Goal: Task Accomplishment & Management: Complete application form

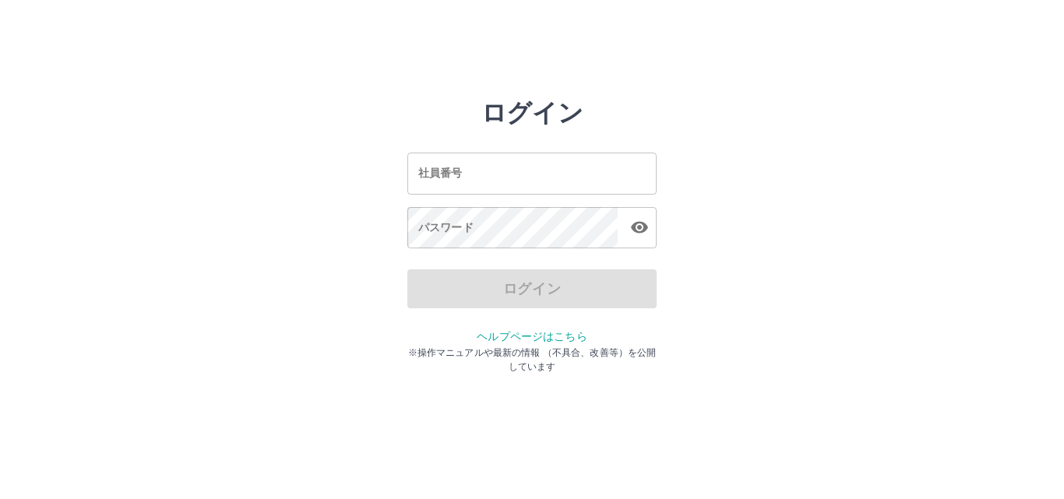
drag, startPoint x: 0, startPoint y: 0, endPoint x: 463, endPoint y: 163, distance: 491.1
click at [463, 163] on input "社員番号" at bounding box center [531, 173] width 249 height 41
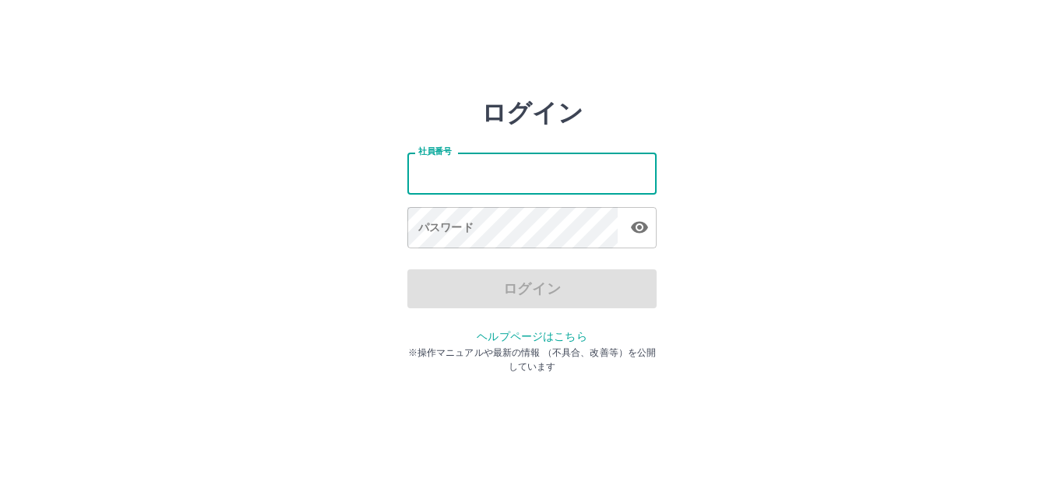
drag, startPoint x: 276, startPoint y: 214, endPoint x: 286, endPoint y: 209, distance: 10.8
click at [276, 214] on div "ログイン 社員番号 社員番号 パスワード パスワード ログイン ヘルプページはこちら ※操作マニュアルや最新の情報 （不具合、改善等）を公開しています" at bounding box center [532, 222] width 935 height 249
click at [431, 184] on input "社員番号" at bounding box center [531, 173] width 249 height 41
type input "*******"
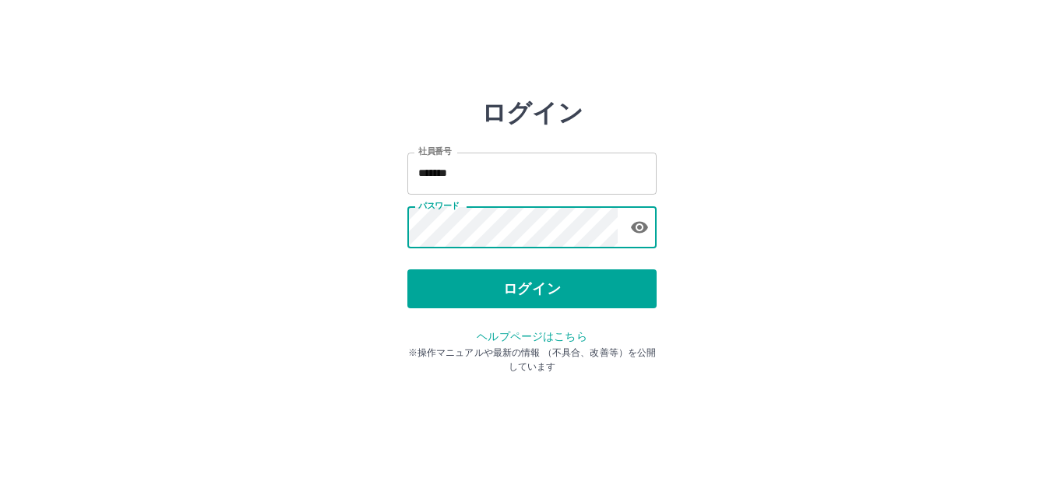
click at [449, 279] on button "ログイン" at bounding box center [531, 288] width 249 height 39
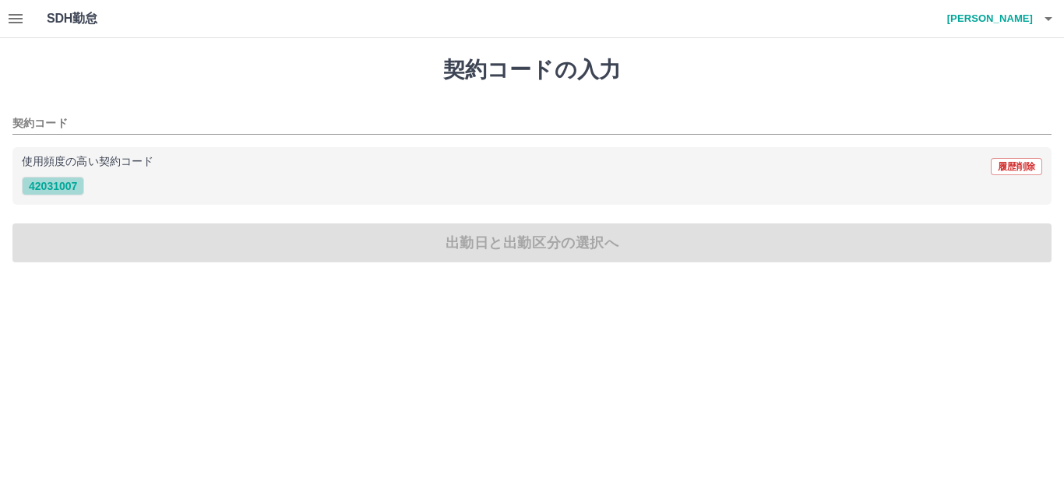
click at [60, 188] on button "42031007" at bounding box center [53, 186] width 62 height 19
type input "********"
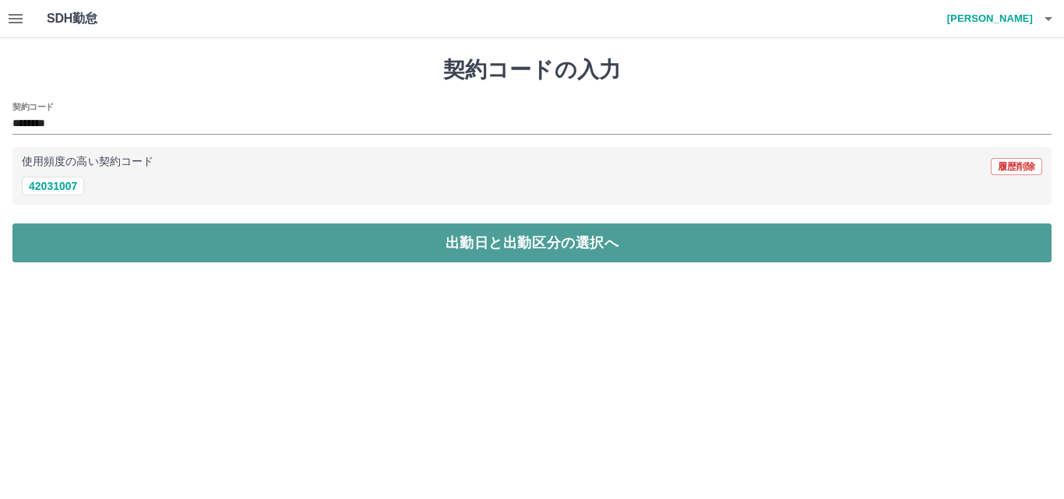
click at [73, 244] on button "出勤日と出勤区分の選択へ" at bounding box center [531, 243] width 1039 height 39
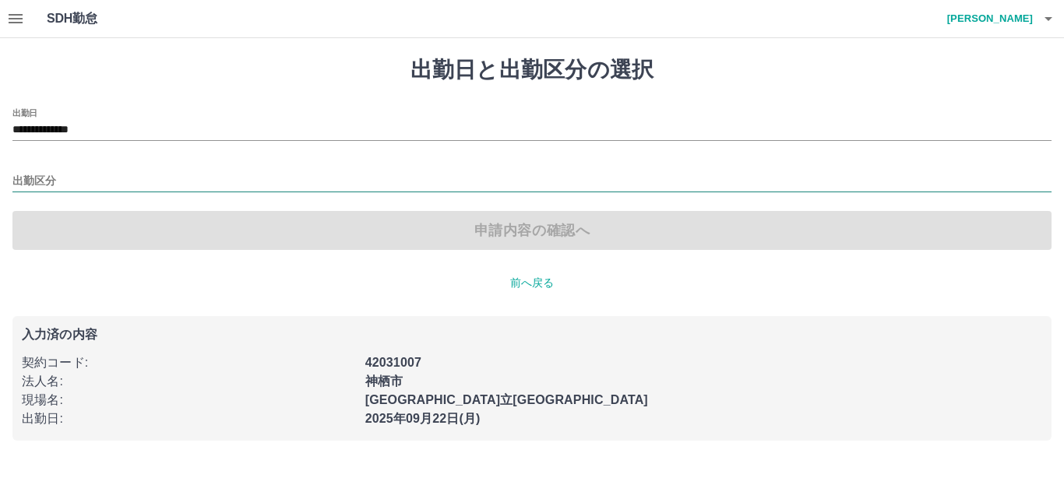
click at [37, 180] on input "出勤区分" at bounding box center [531, 181] width 1039 height 19
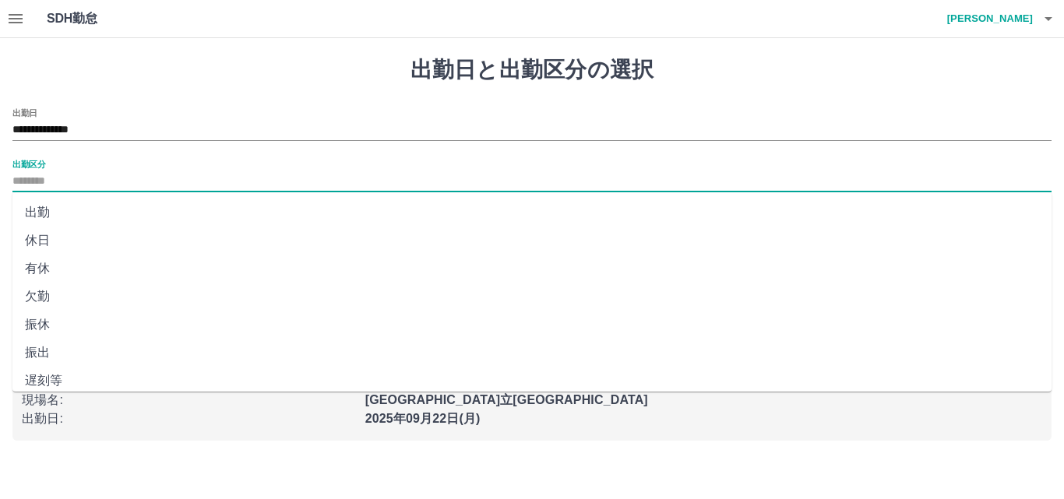
click at [44, 215] on li "出勤" at bounding box center [531, 213] width 1039 height 28
type input "**"
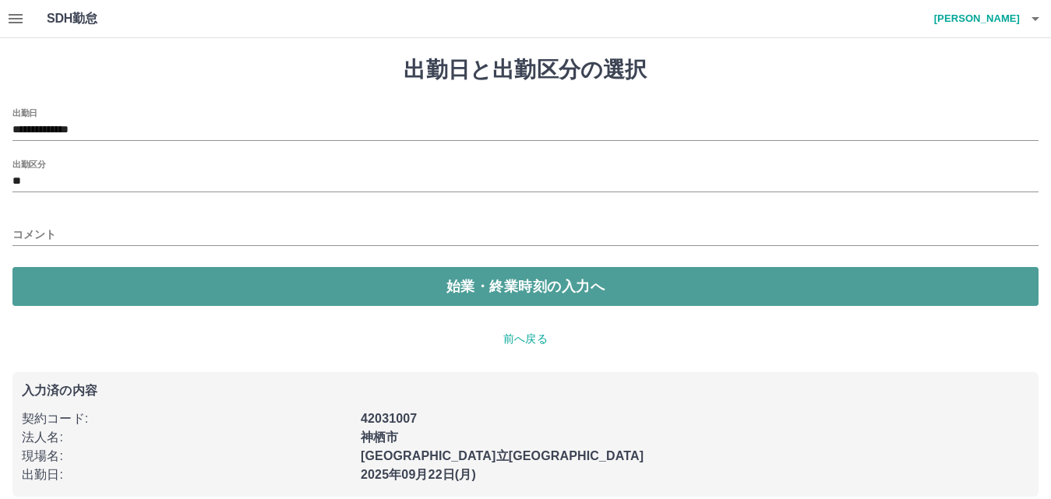
click at [79, 287] on button "始業・終業時刻の入力へ" at bounding box center [525, 286] width 1026 height 39
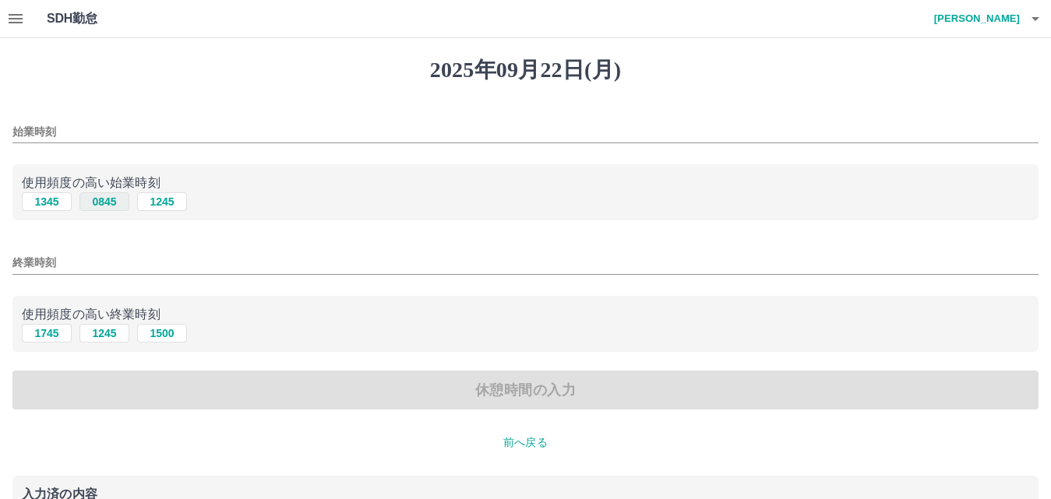
click at [107, 209] on button "0845" at bounding box center [104, 201] width 50 height 19
type input "****"
click at [46, 329] on button "1745" at bounding box center [47, 333] width 50 height 19
type input "****"
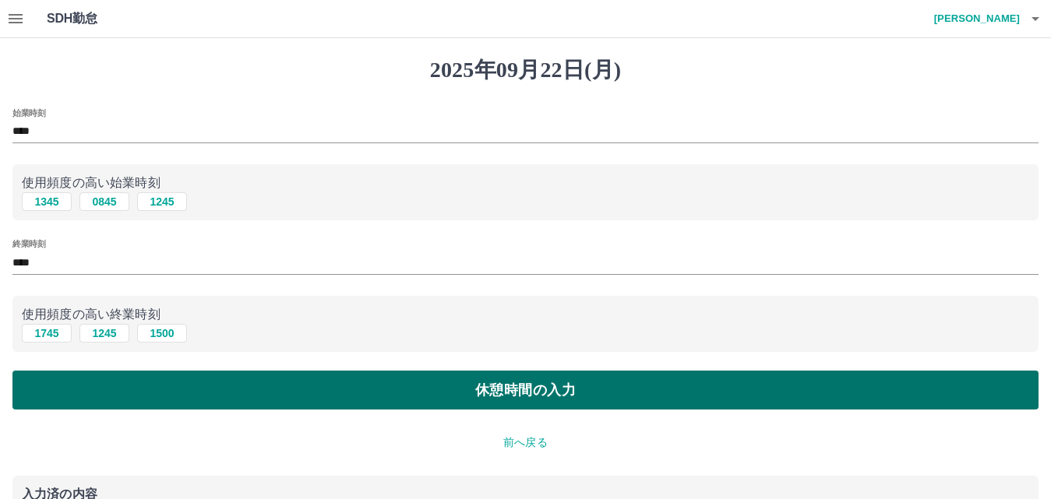
drag, startPoint x: 62, startPoint y: 403, endPoint x: 60, endPoint y: 389, distance: 14.2
click at [62, 397] on button "休憩時間の入力" at bounding box center [525, 390] width 1026 height 39
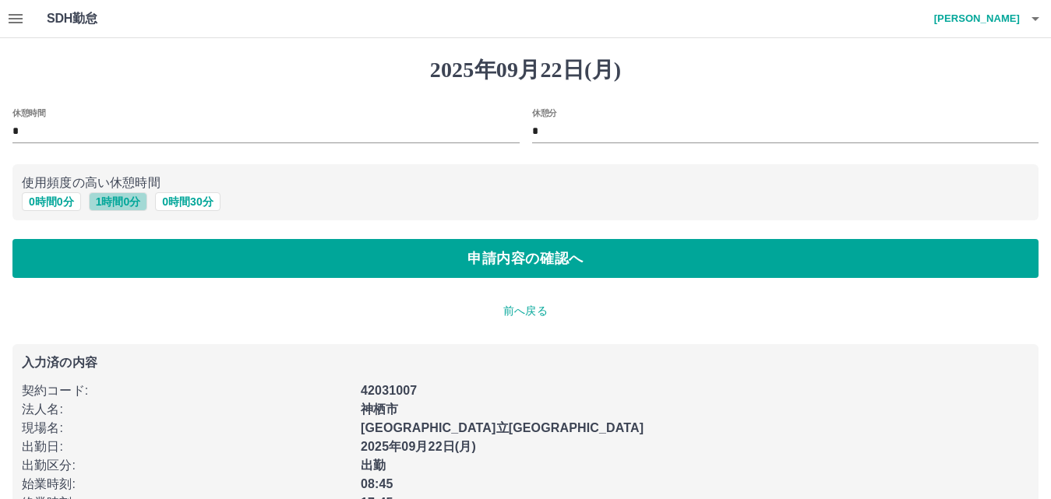
click at [110, 206] on button "1 時間 0 分" at bounding box center [118, 201] width 59 height 19
type input "*"
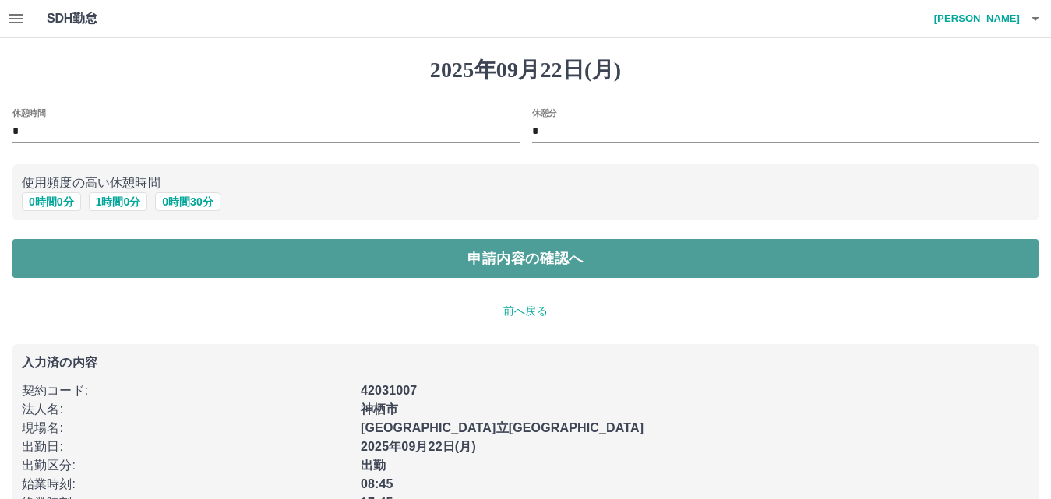
click at [90, 248] on button "申請内容の確認へ" at bounding box center [525, 258] width 1026 height 39
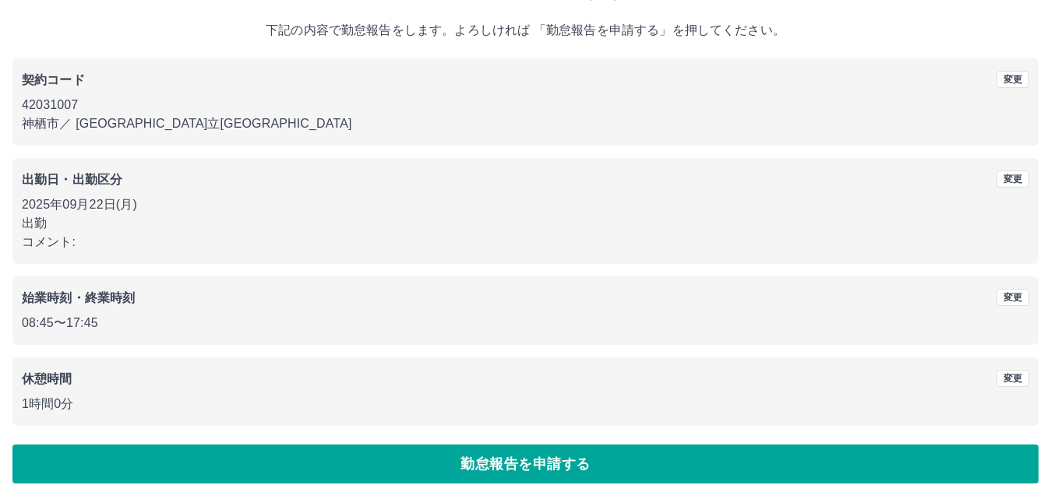
scroll to position [84, 0]
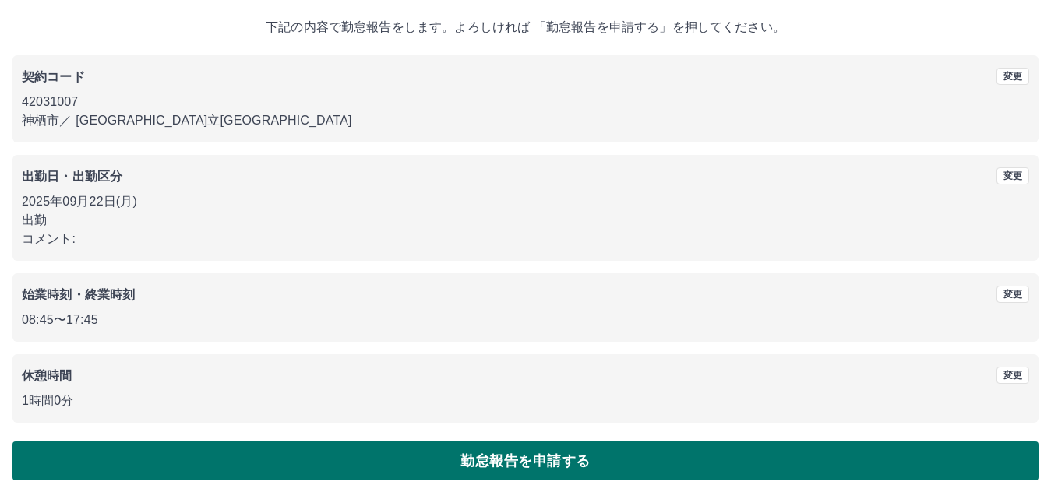
click at [102, 462] on button "勤怠報告を申請する" at bounding box center [525, 461] width 1026 height 39
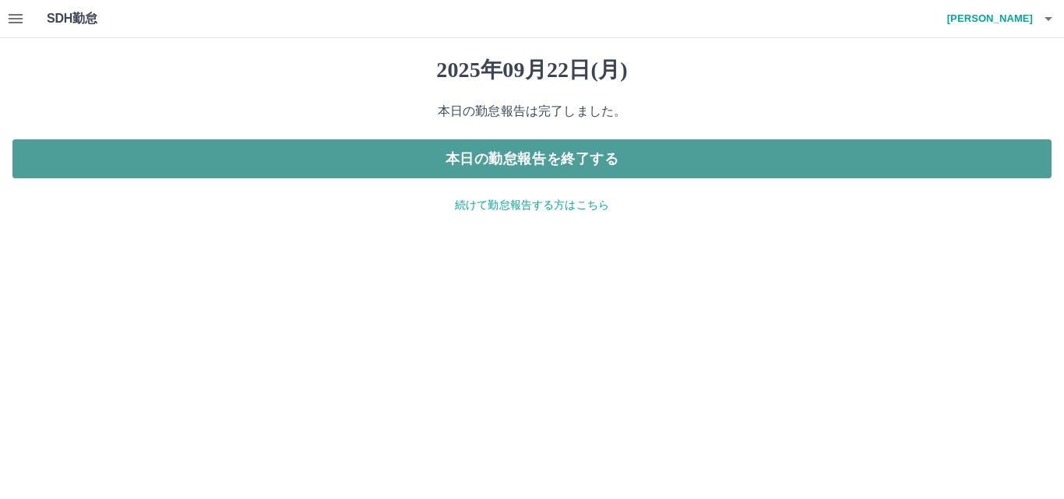
click at [527, 164] on button "本日の勤怠報告を終了する" at bounding box center [531, 158] width 1039 height 39
